Goal: Transaction & Acquisition: Purchase product/service

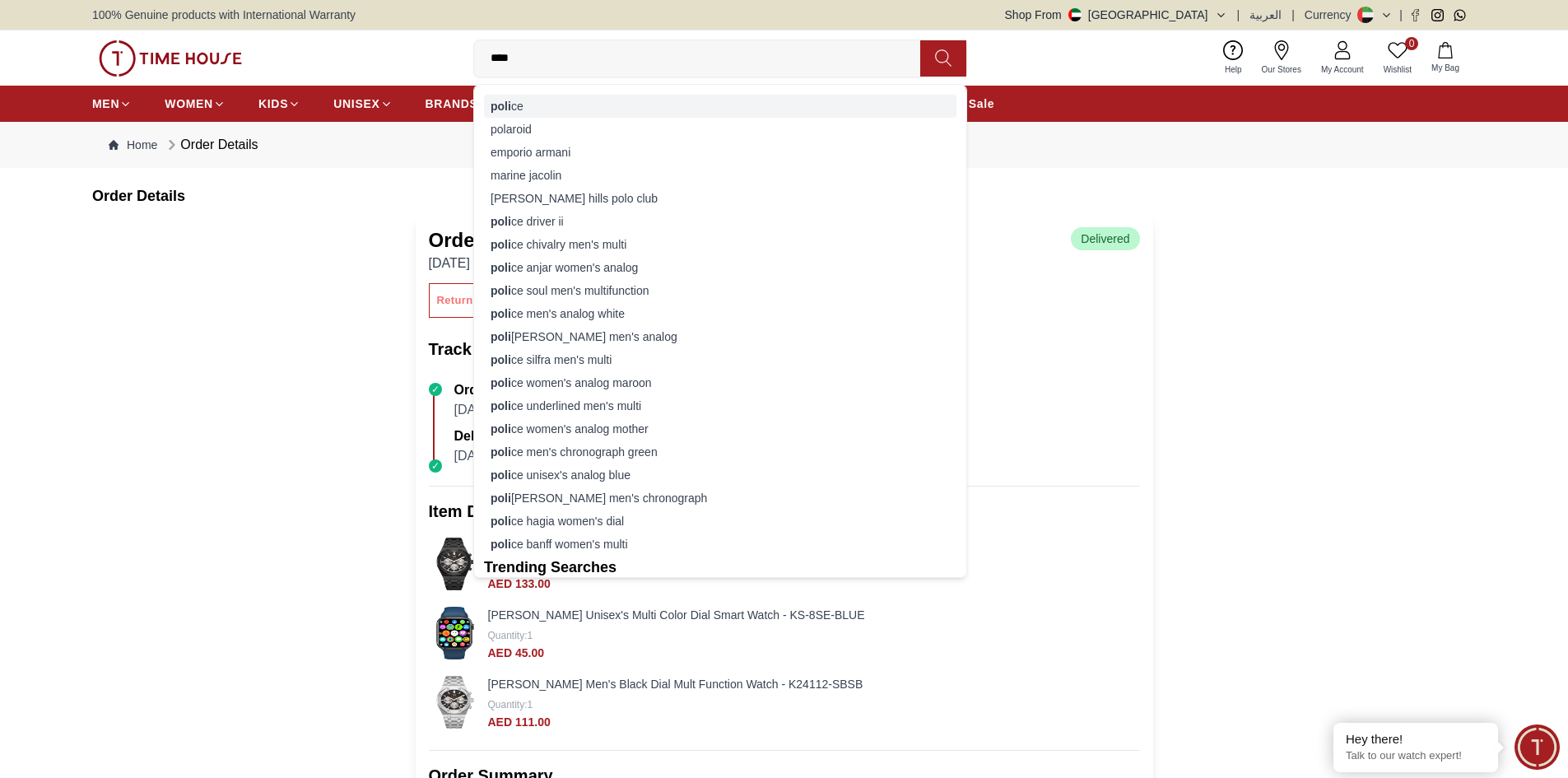
type input "****"
click at [580, 114] on div "[PERSON_NAME]" at bounding box center [720, 106] width 472 height 23
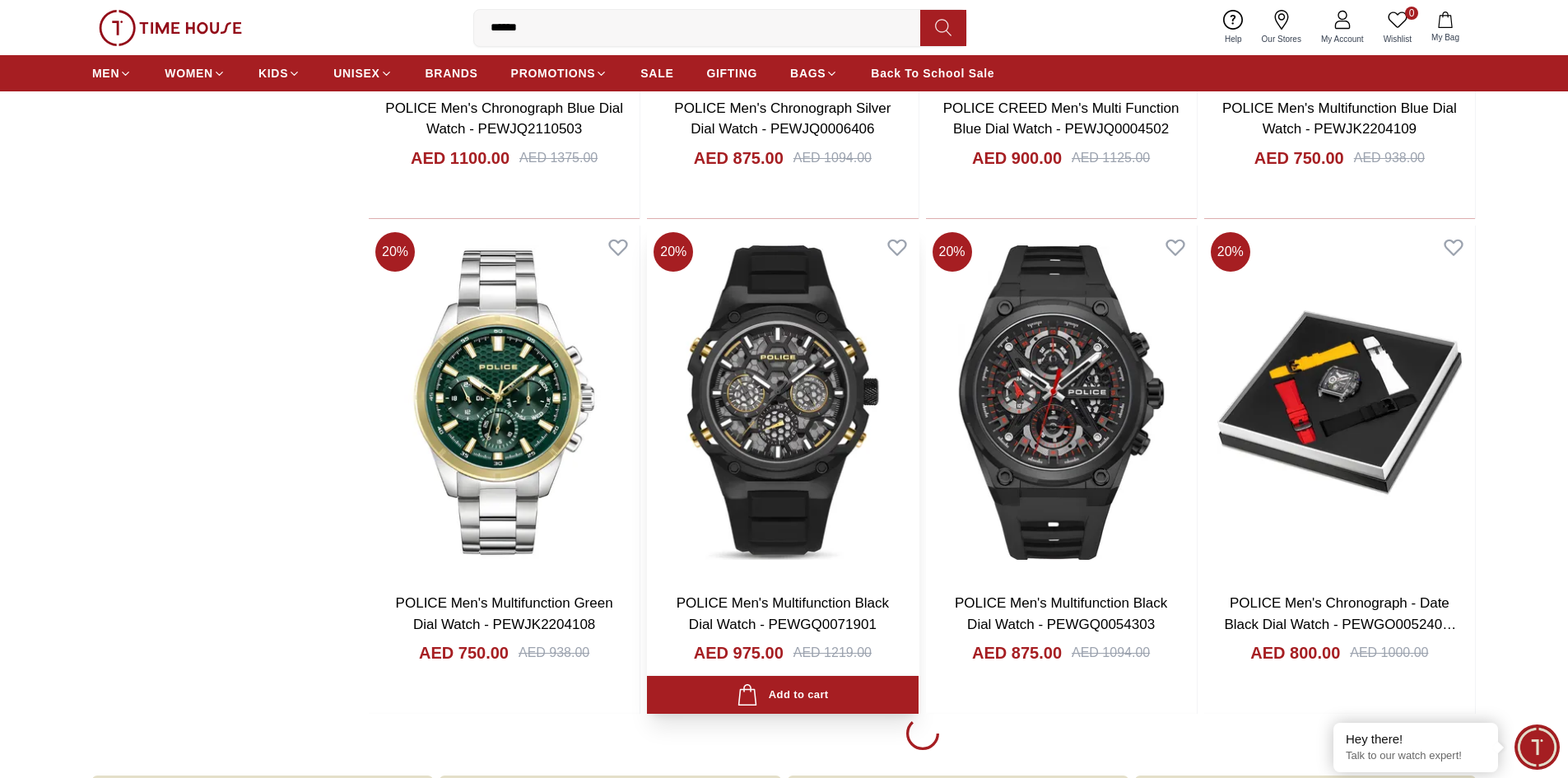
scroll to position [2222, 0]
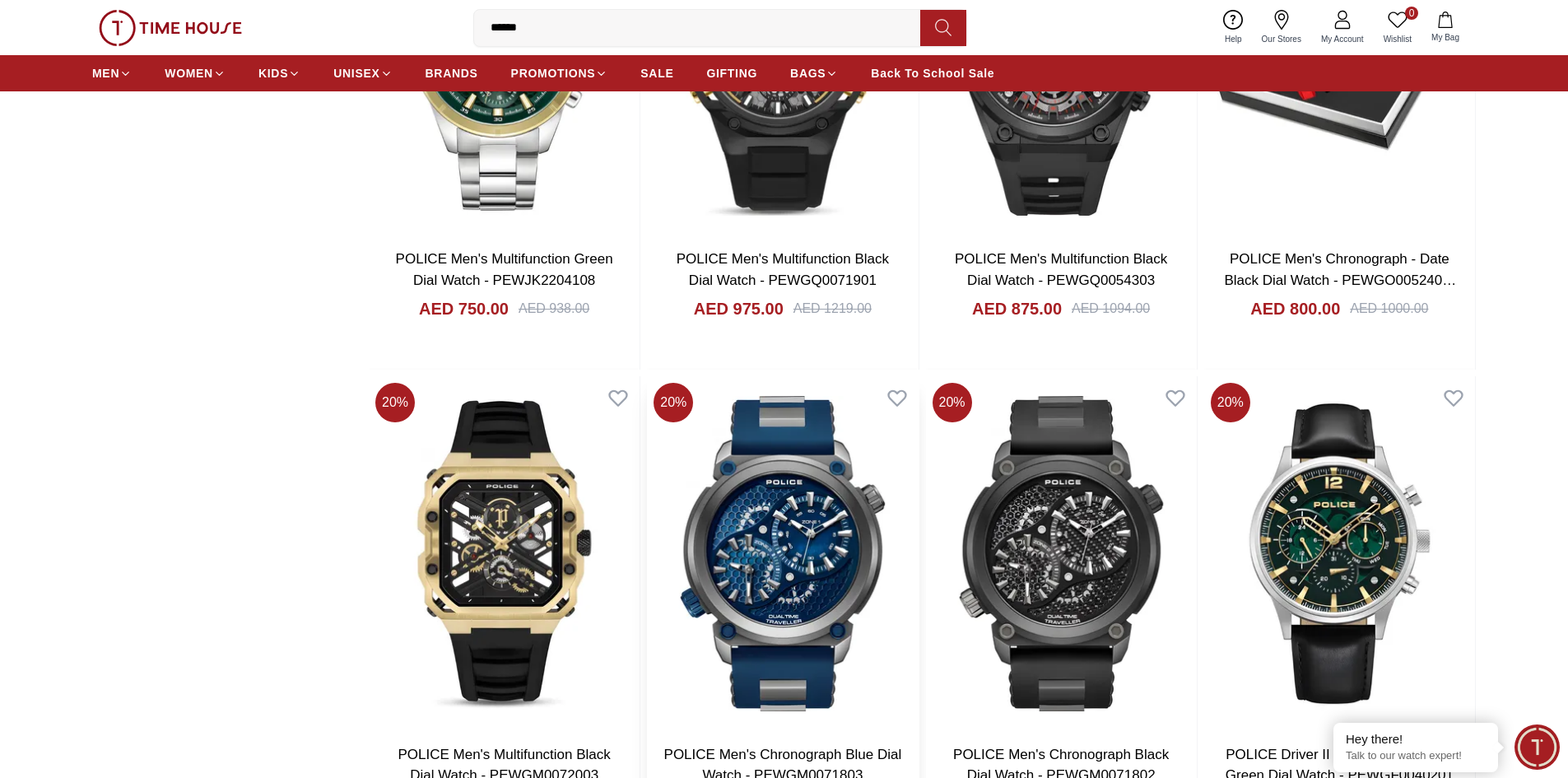
scroll to position [2552, 0]
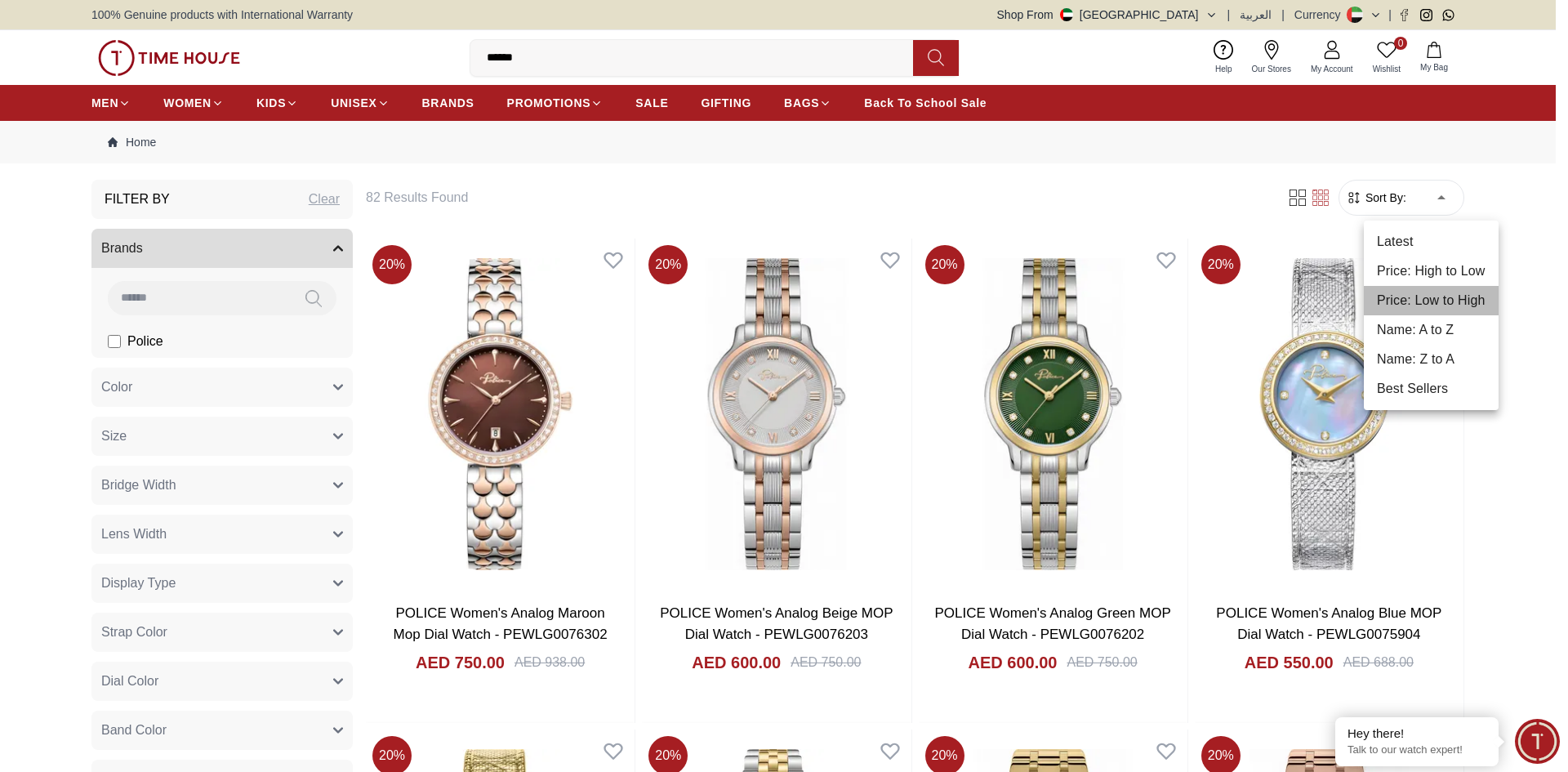
click at [1420, 298] on li "Price: Low to High" at bounding box center [1432, 301] width 135 height 30
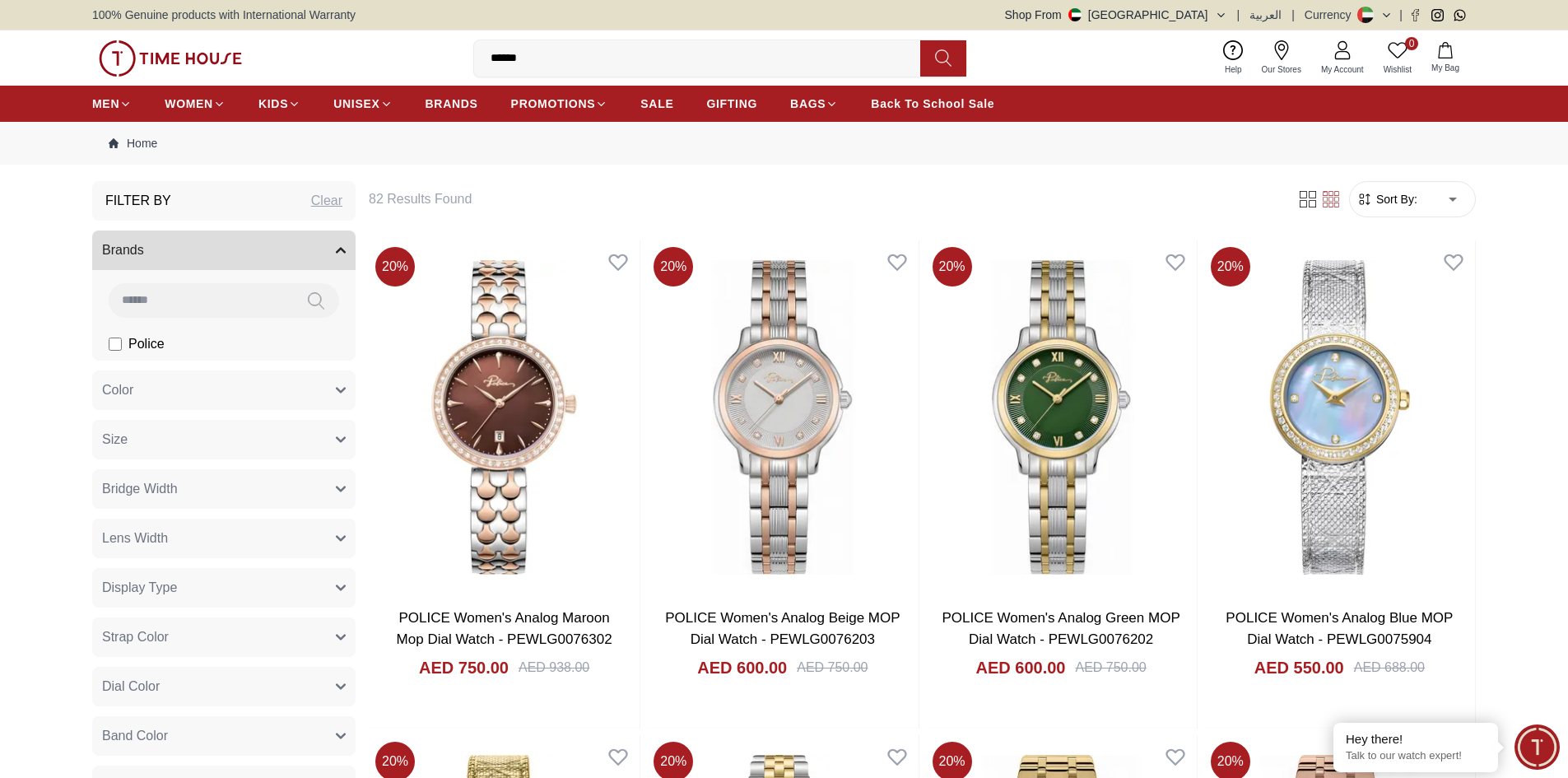
type input "*"
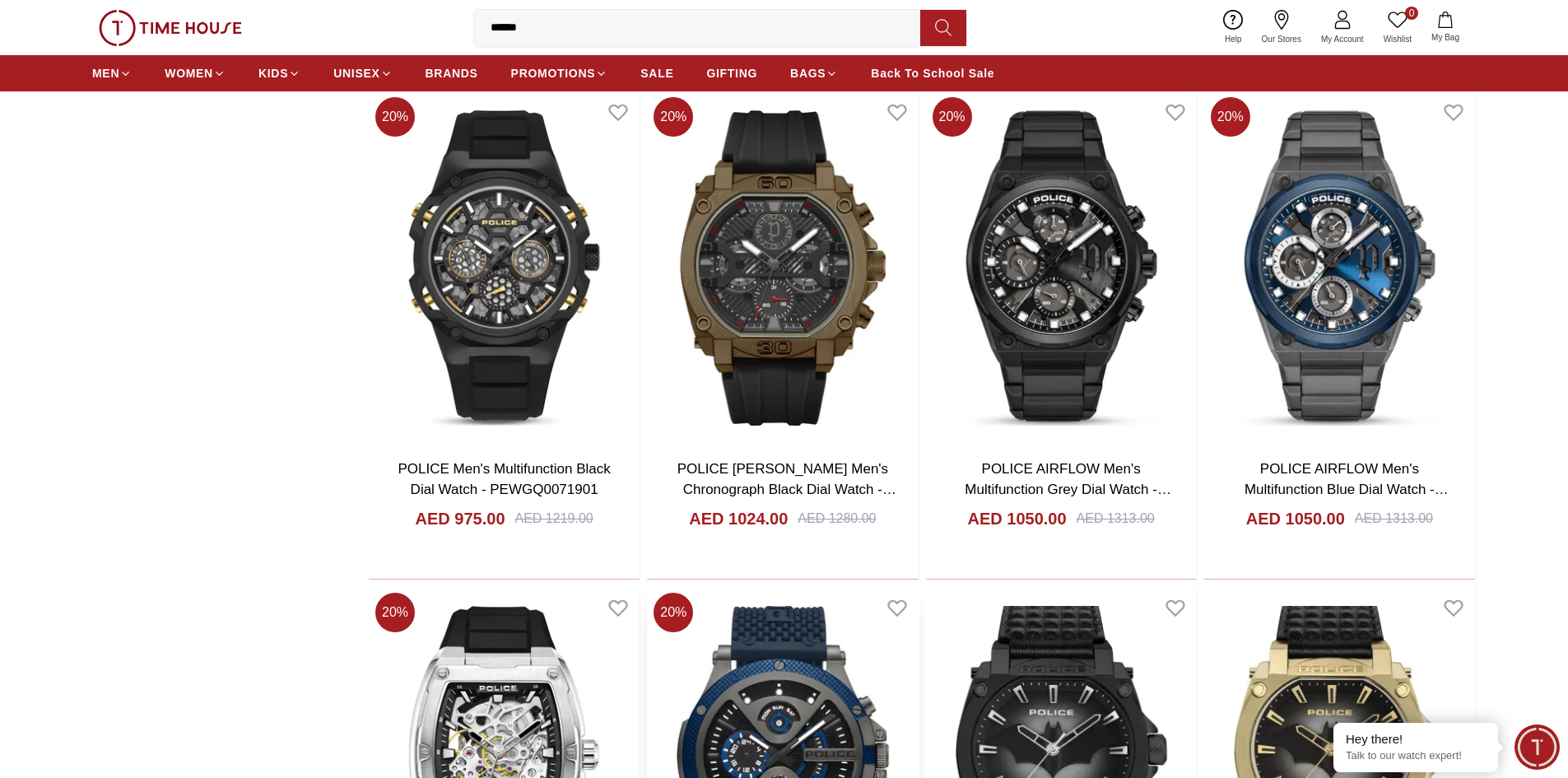
scroll to position [3869, 0]
